Goal: Task Accomplishment & Management: Use online tool/utility

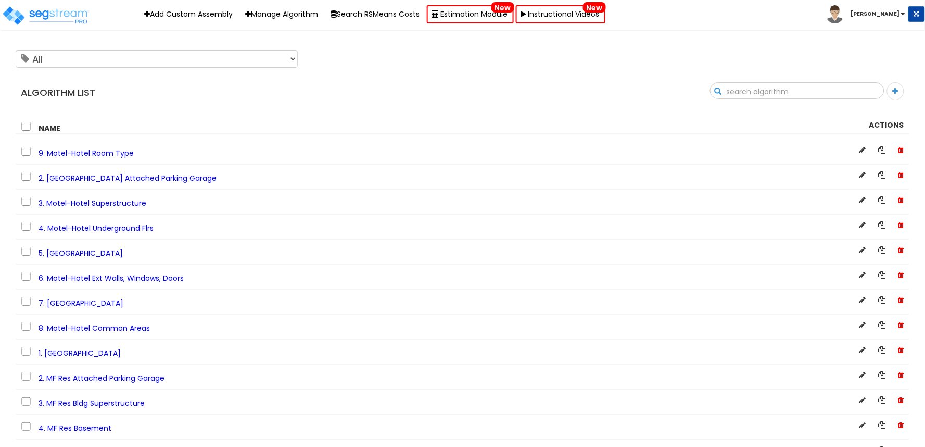
click at [866, 87] on input "text" at bounding box center [797, 92] width 173 height 18
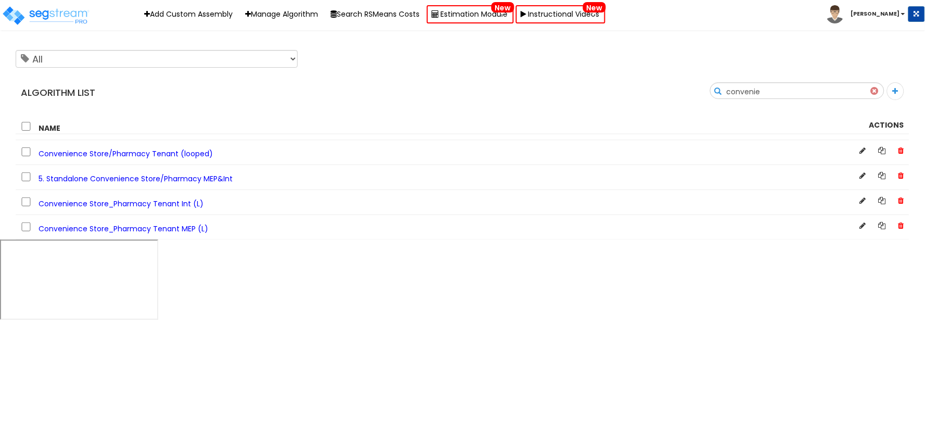
type input "convenie"
click at [108, 152] on span "Convenience Store/Pharmacy Tenant (looped)" at bounding box center [126, 153] width 174 height 10
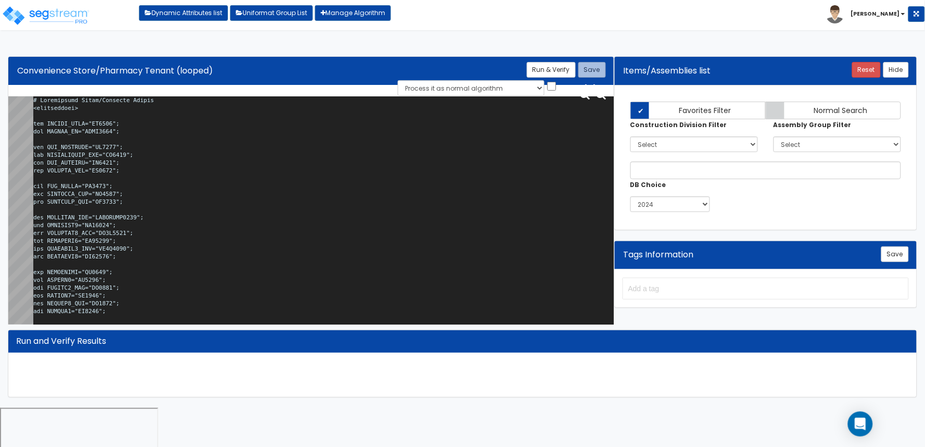
click at [252, 176] on textarea at bounding box center [323, 212] width 581 height 232
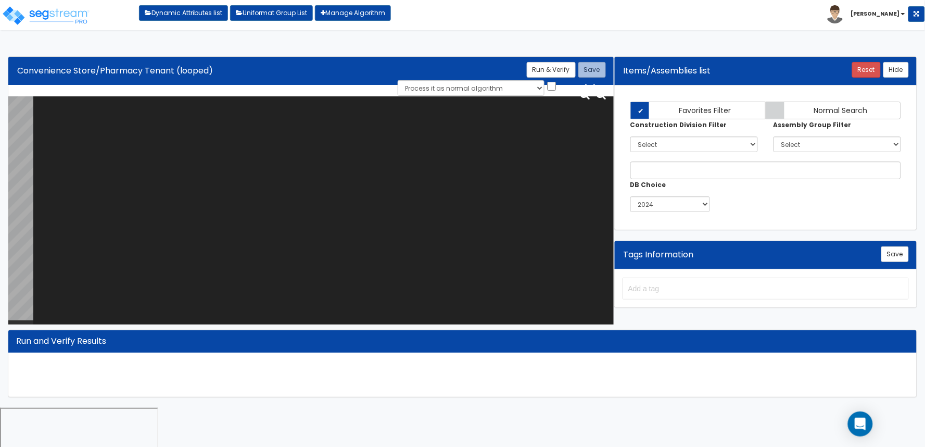
paste textarea "# Convenience Store/Pharmacy Tenant <loopenabled> var TENANT_NAME="TN0000"; var…"
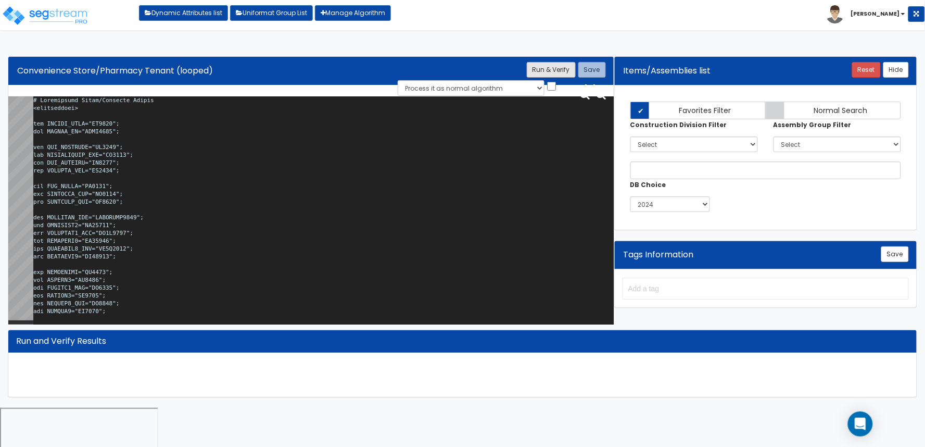
type textarea "# Convenience Store/Pharmacy Tenant <loopenabled> var TENANT_NAME="TN0000"; var…"
click at [536, 73] on button "Run & Verify" at bounding box center [551, 70] width 49 height 16
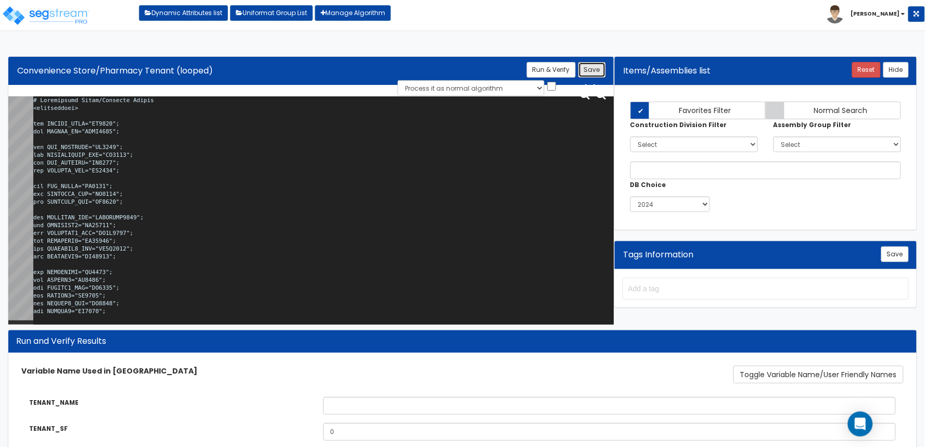
click at [600, 69] on button "Save" at bounding box center [593, 70] width 28 height 16
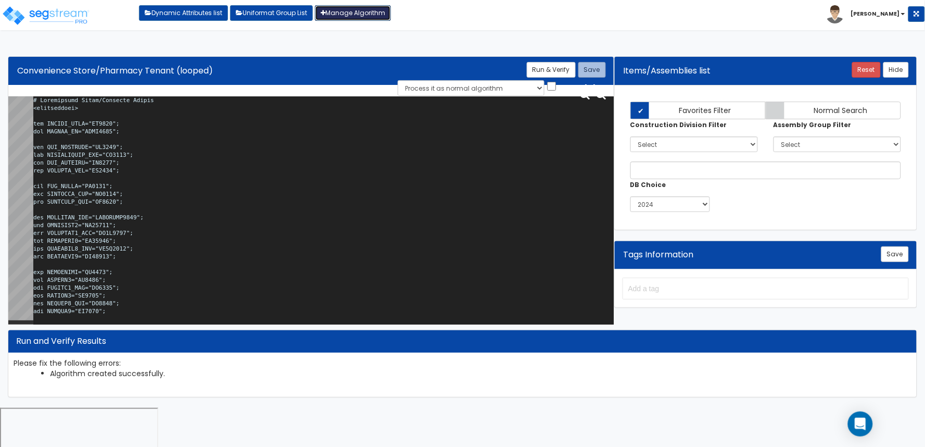
click at [379, 13] on link "Manage Algorithm" at bounding box center [353, 13] width 76 height 16
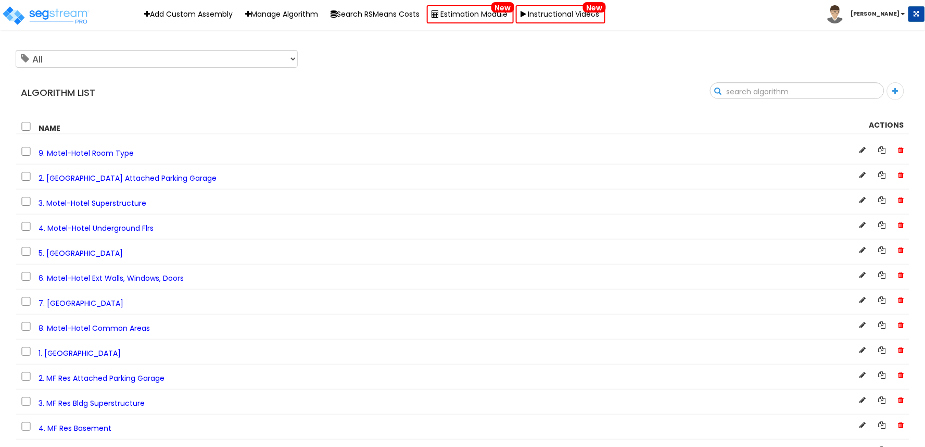
click at [868, 90] on input "text" at bounding box center [797, 92] width 173 height 18
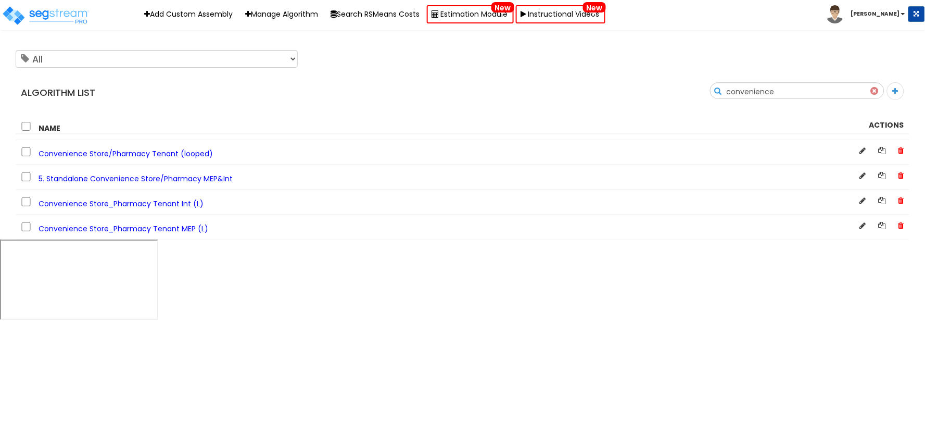
type input "convenience"
click at [180, 206] on span "Convenience Store_Pharmacy Tenant Int (L)" at bounding box center [121, 203] width 165 height 10
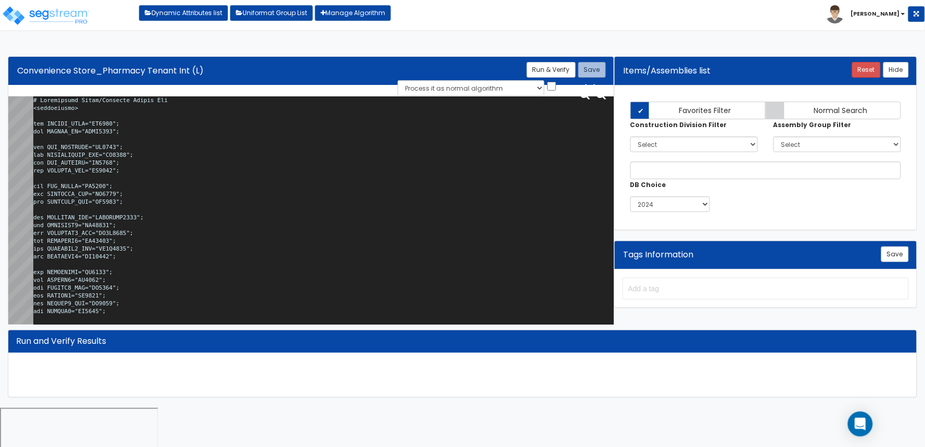
click at [347, 214] on textarea at bounding box center [323, 212] width 581 height 232
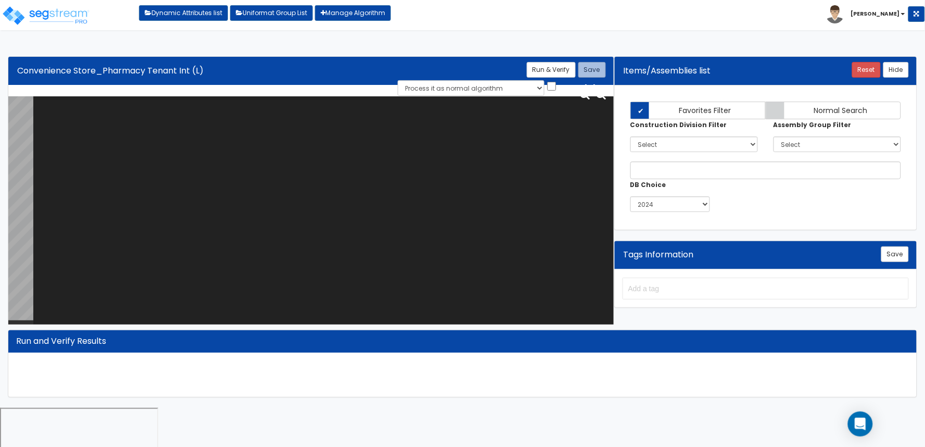
paste textarea "# Convenience Store/Pharmacy Tenant Int <loopenabled> var TENANT_NAME="TN0000";…"
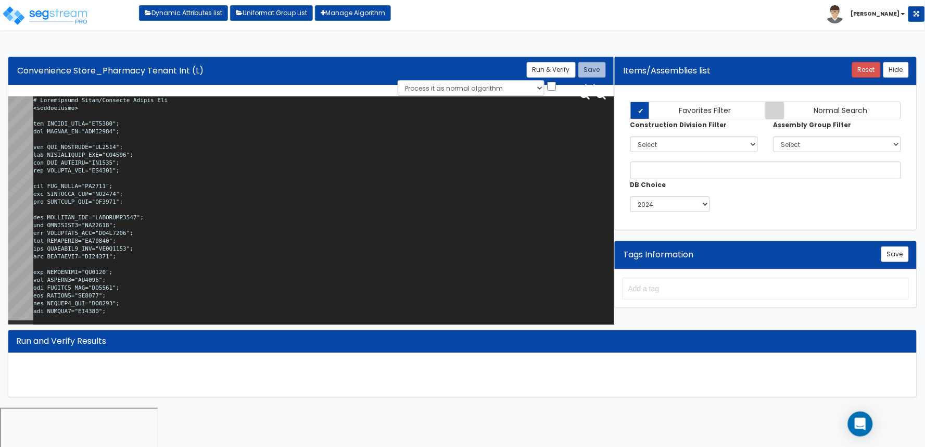
type textarea "# Convenience Store/Pharmacy Tenant Int <loopenabled> var TENANT_NAME="TN0000";…"
click at [537, 68] on button "Run & Verify" at bounding box center [551, 70] width 49 height 16
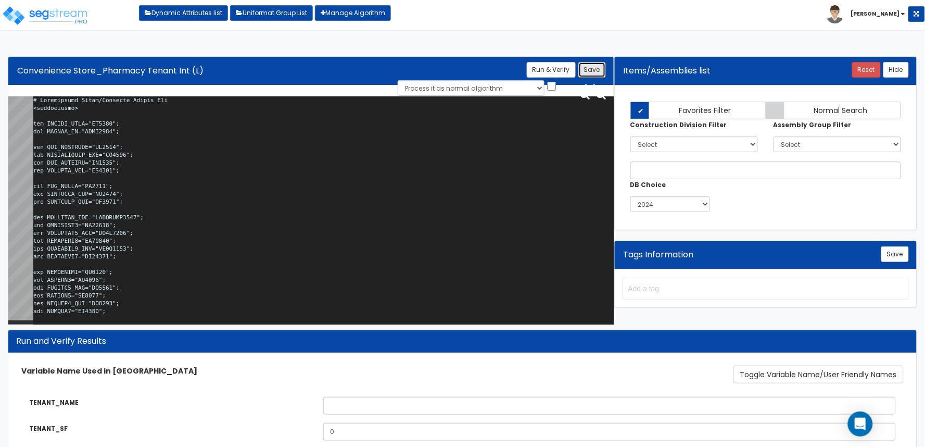
click at [591, 70] on button "Save" at bounding box center [593, 70] width 28 height 16
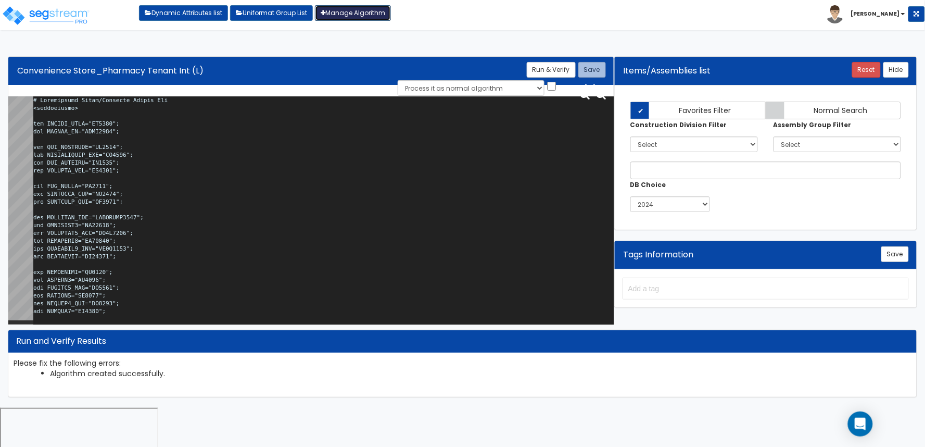
click at [376, 14] on link "Manage Algorithm" at bounding box center [353, 13] width 76 height 16
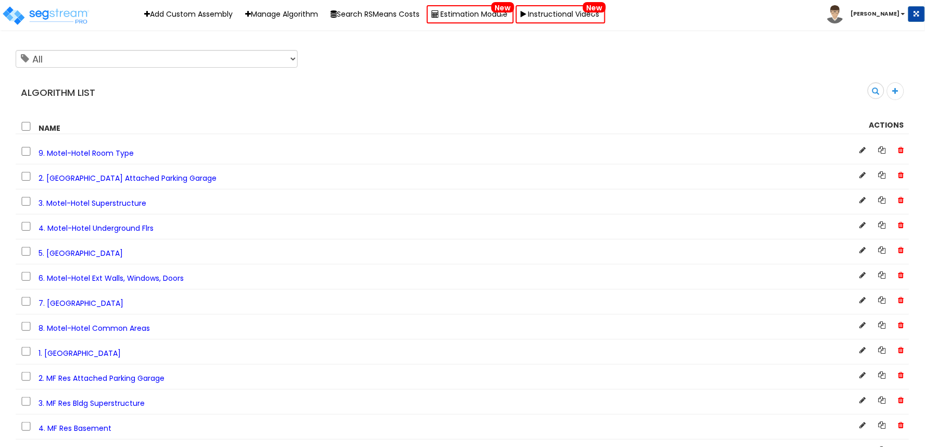
click at [866, 79] on div "Algorithm List Search" at bounding box center [463, 76] width 910 height 61
click at [868, 89] on input "text" at bounding box center [797, 92] width 173 height 18
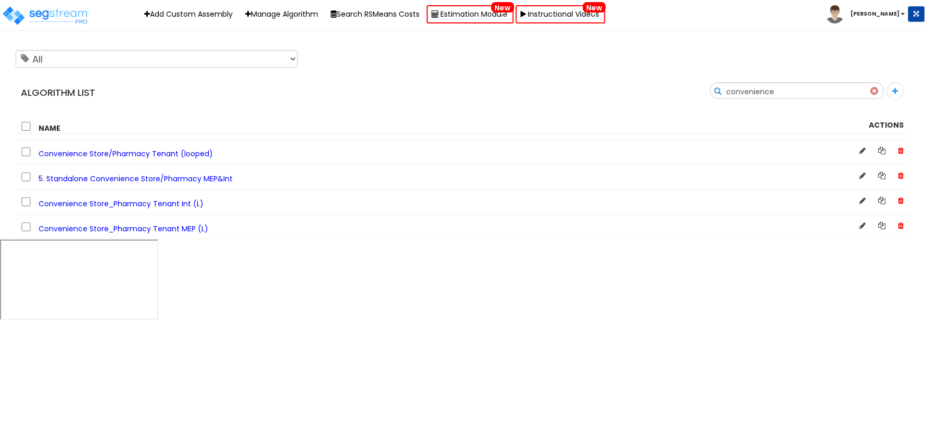
type input "convenience"
click at [181, 183] on span "5. Standalone Convenience Store/Pharmacy MEP&Int" at bounding box center [136, 178] width 194 height 10
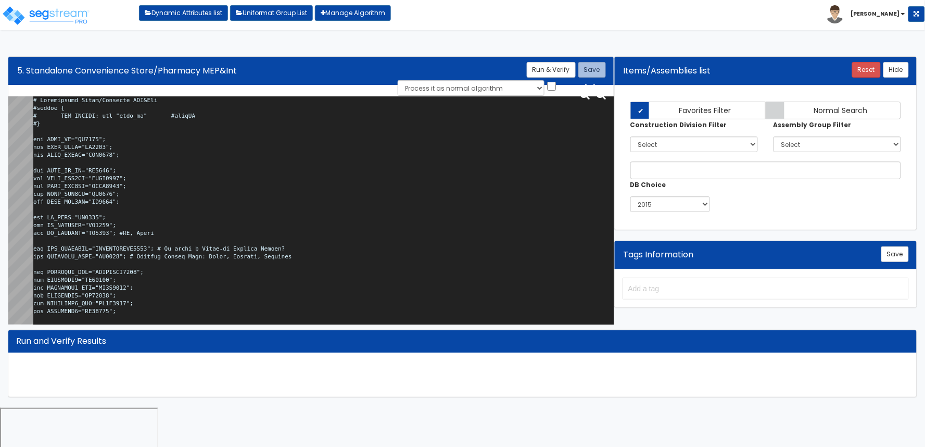
click at [226, 219] on textarea at bounding box center [323, 212] width 581 height 232
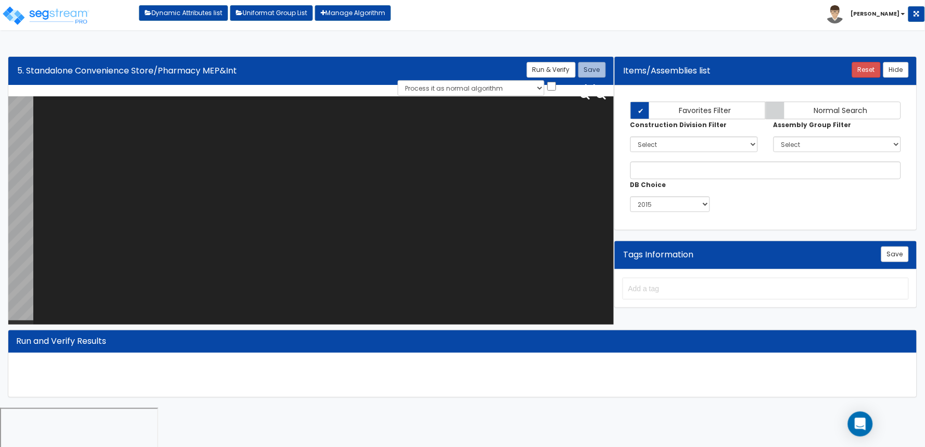
paste textarea "# Convenience Store/Pharmacy MEP&Int #import { # IMP_TNNTSF: sum "tnnt_sf" #tnn…"
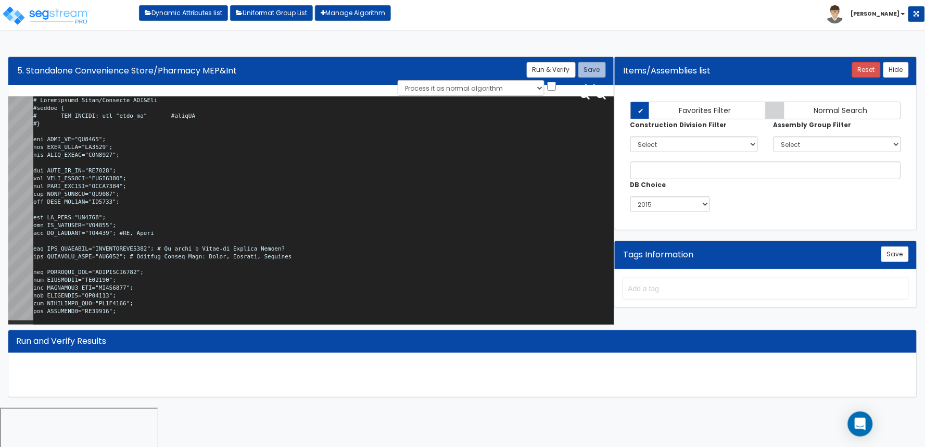
scroll to position [22544, 0]
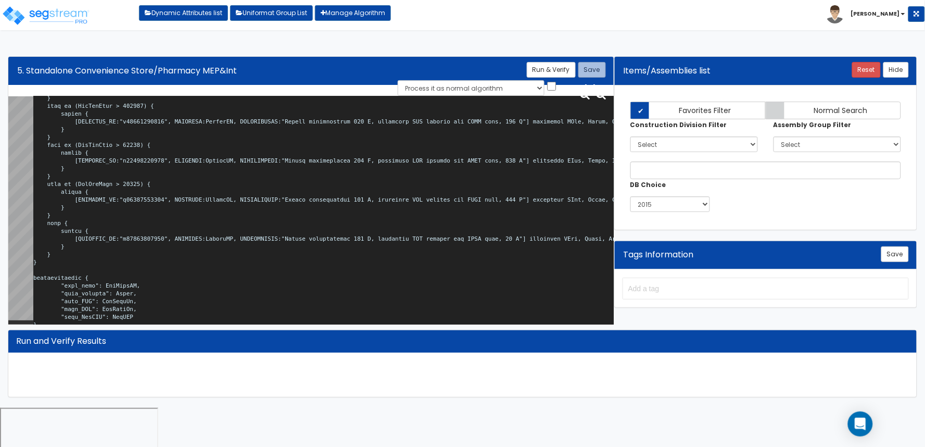
type textarea "# Convenience Store/Pharmacy MEP&Int #import { # IMP_TNNTSF: sum "tnnt_sf" #tnn…"
click at [539, 78] on div "Algorithm Title 5. Standalone Convenience Store/Pharmacy MEP&Int Save Run & Ver…" at bounding box center [311, 71] width 590 height 18
click at [544, 70] on button "Run & Verify" at bounding box center [551, 70] width 49 height 16
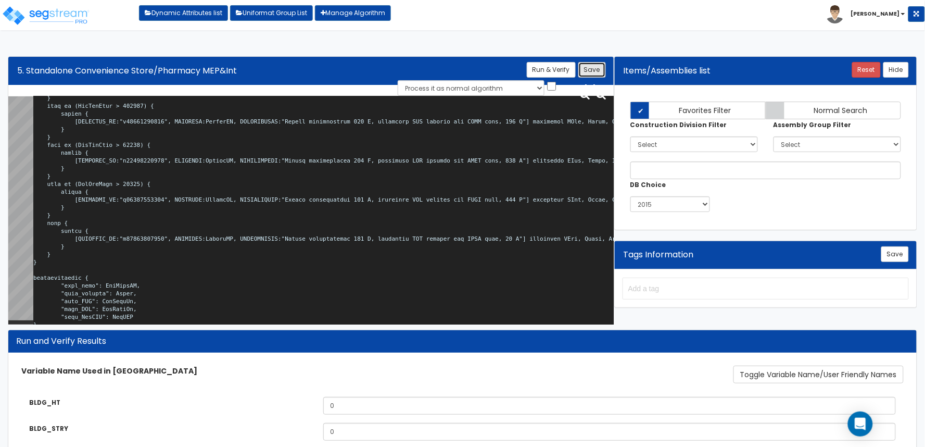
click at [592, 73] on button "Save" at bounding box center [593, 70] width 28 height 16
